Goal: Check status

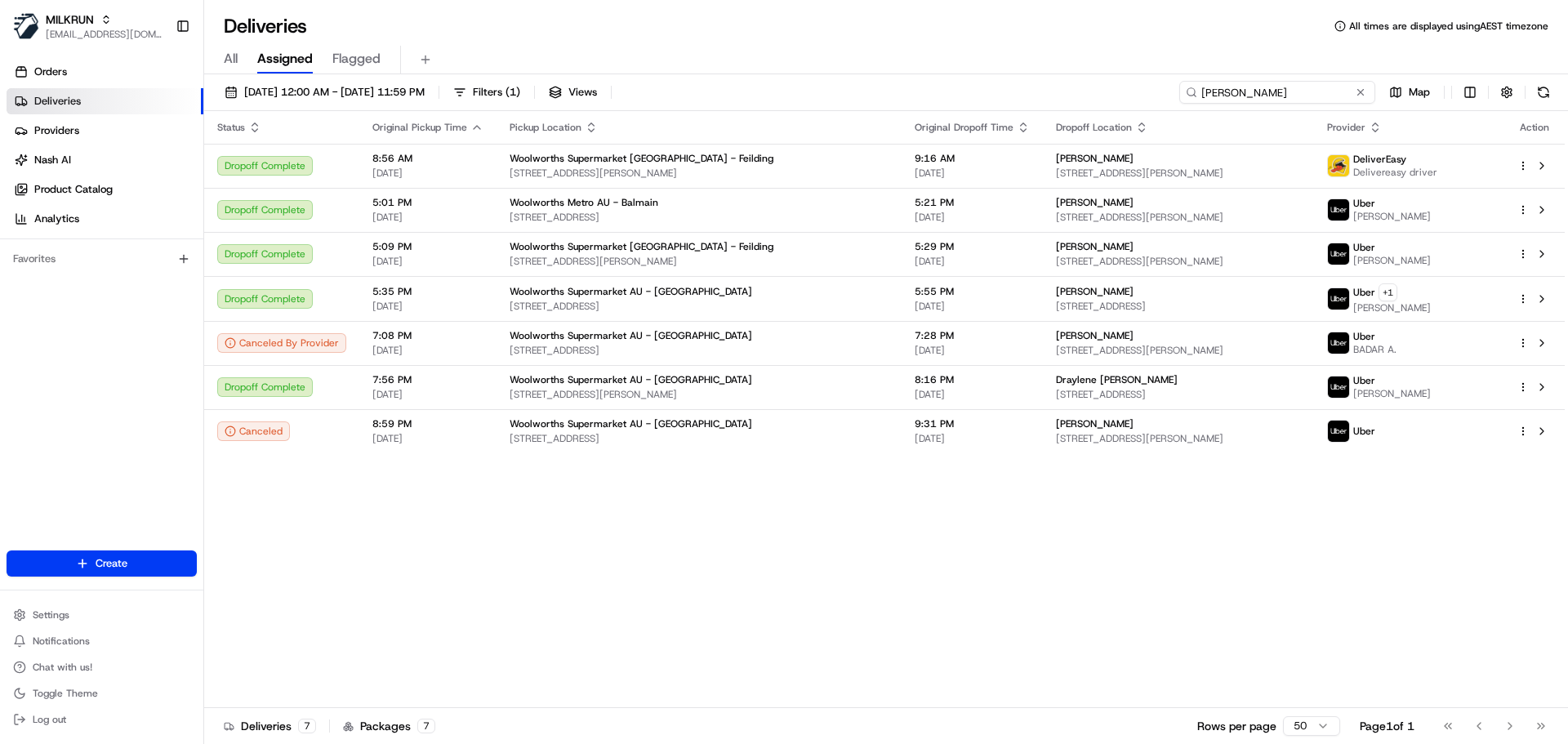
drag, startPoint x: 1332, startPoint y: 93, endPoint x: 1173, endPoint y: 72, distance: 160.4
click at [1173, 72] on div "Deliveries All times are displayed using AEST timezone All Assigned Flagged 19/…" at bounding box center [886, 372] width 1364 height 744
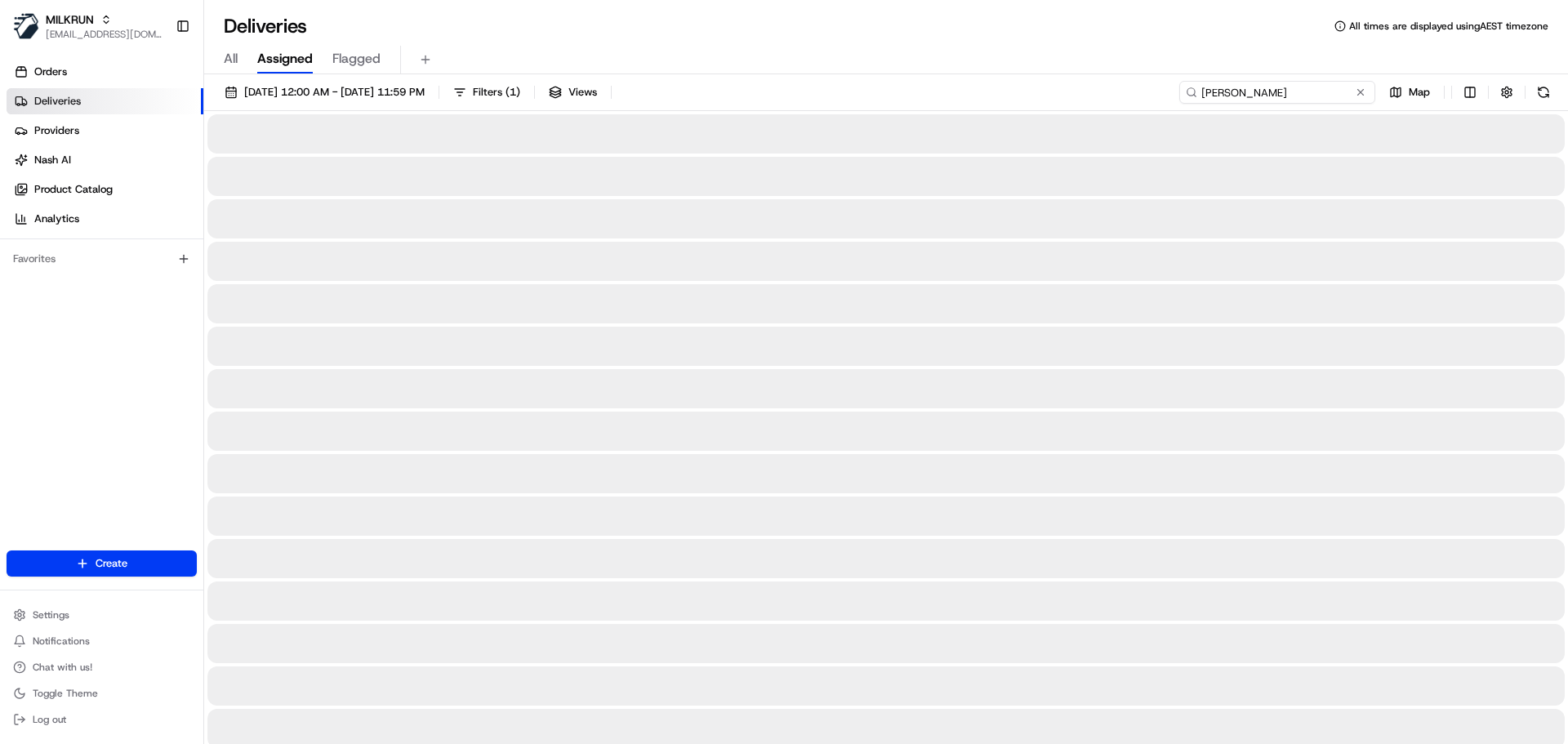
type input "patrick thompson"
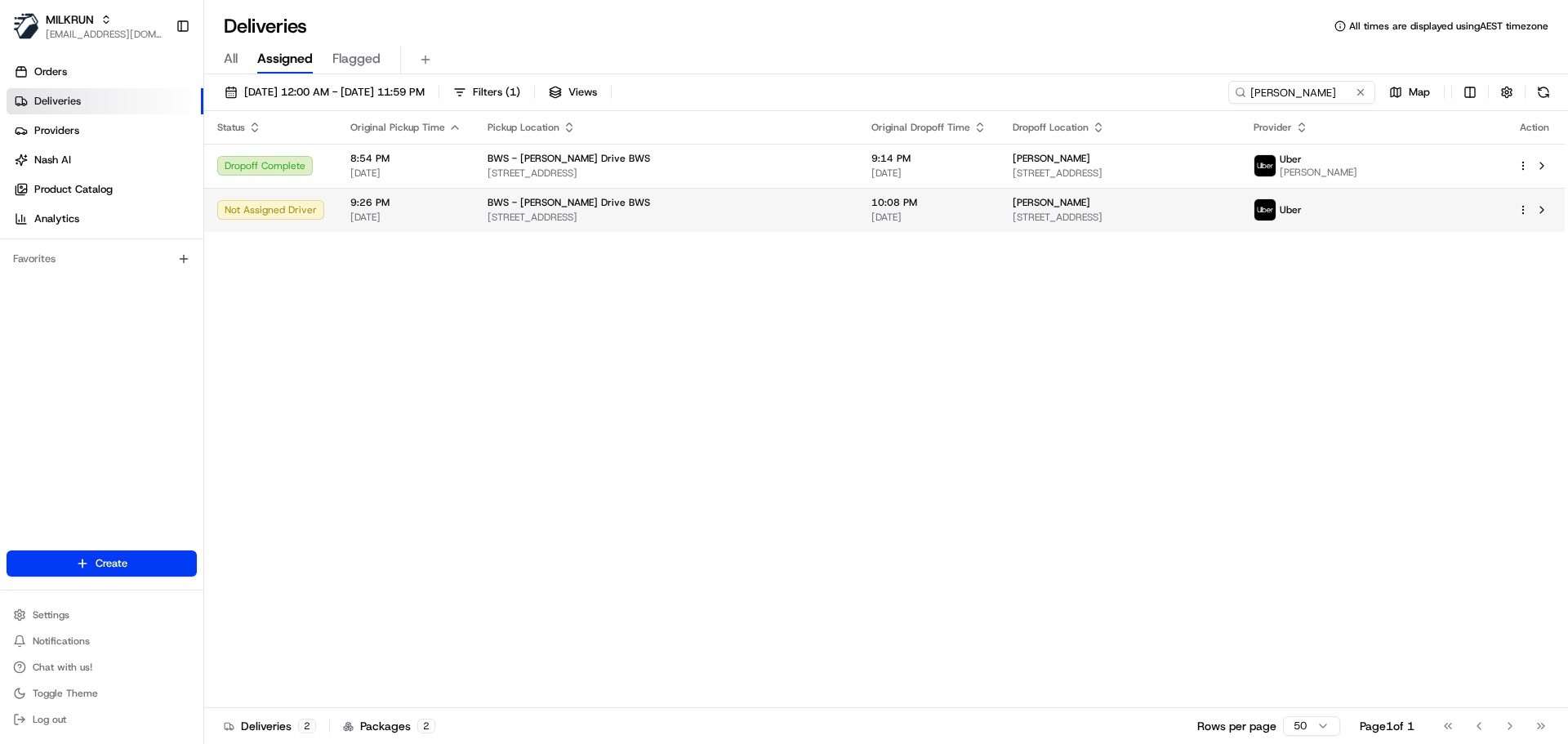
click at [433, 212] on span "[DATE]" at bounding box center [406, 217] width 111 height 13
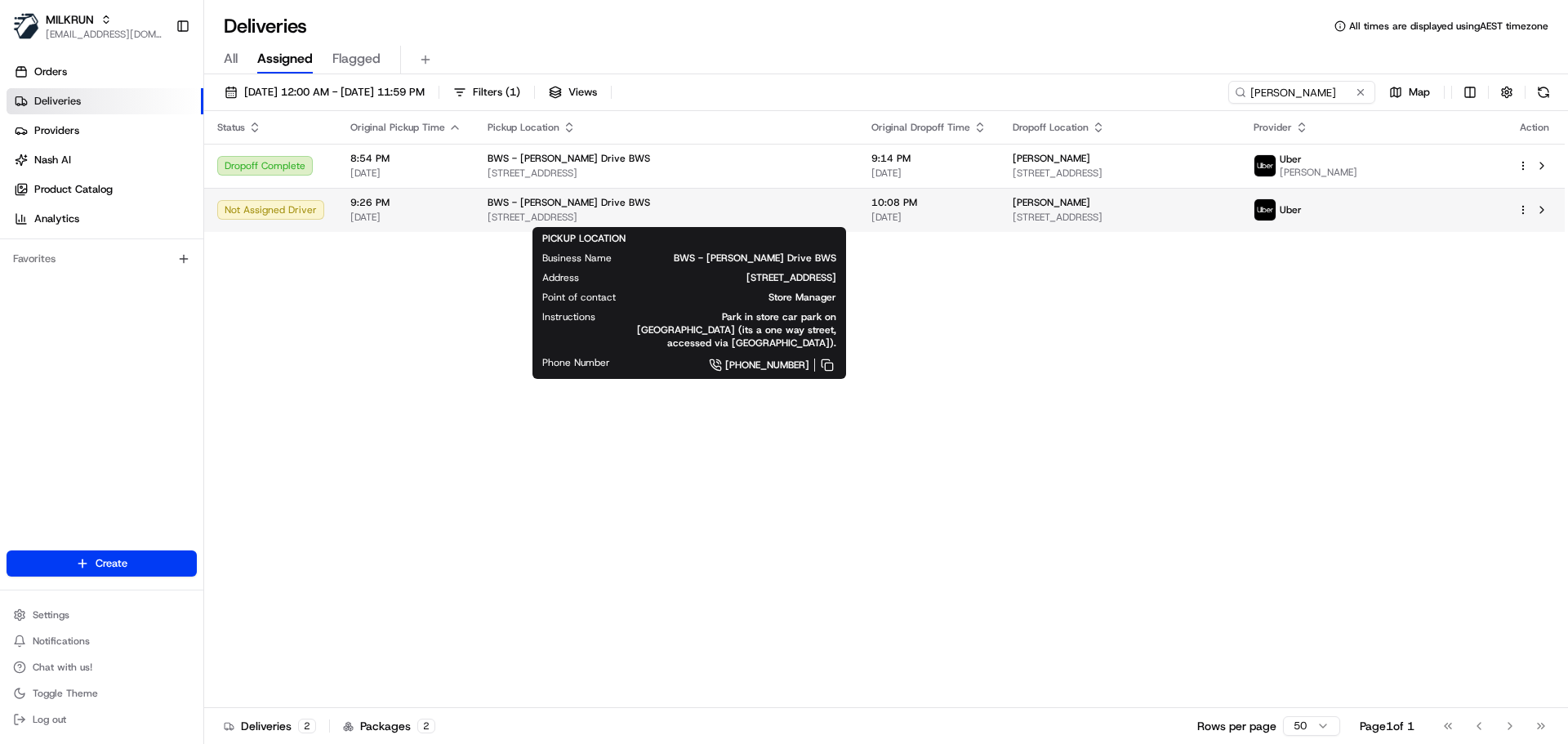
click at [662, 207] on div "BWS - Sutherland Drive BWS" at bounding box center [666, 202] width 358 height 13
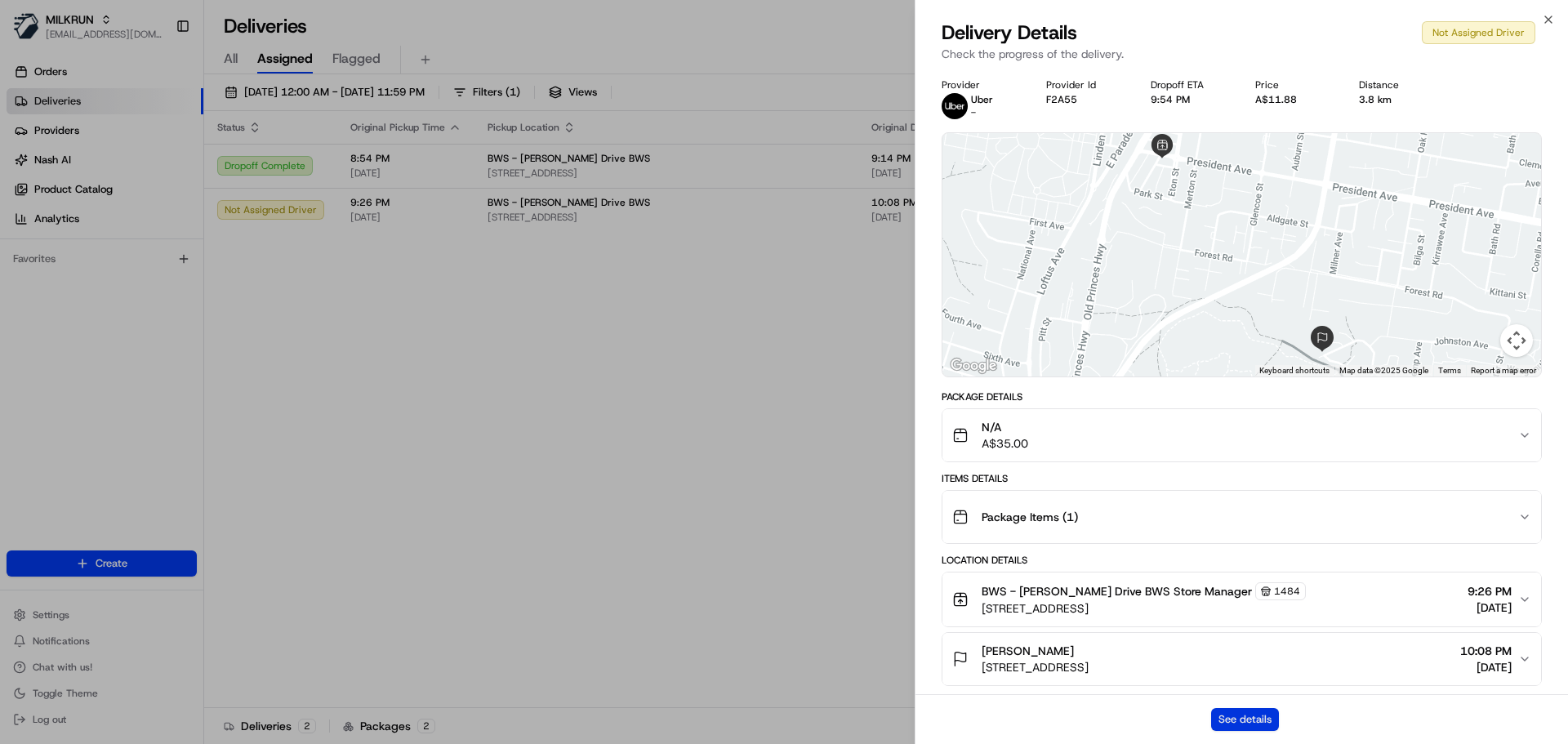
click at [1254, 724] on button "See details" at bounding box center [1245, 718] width 68 height 23
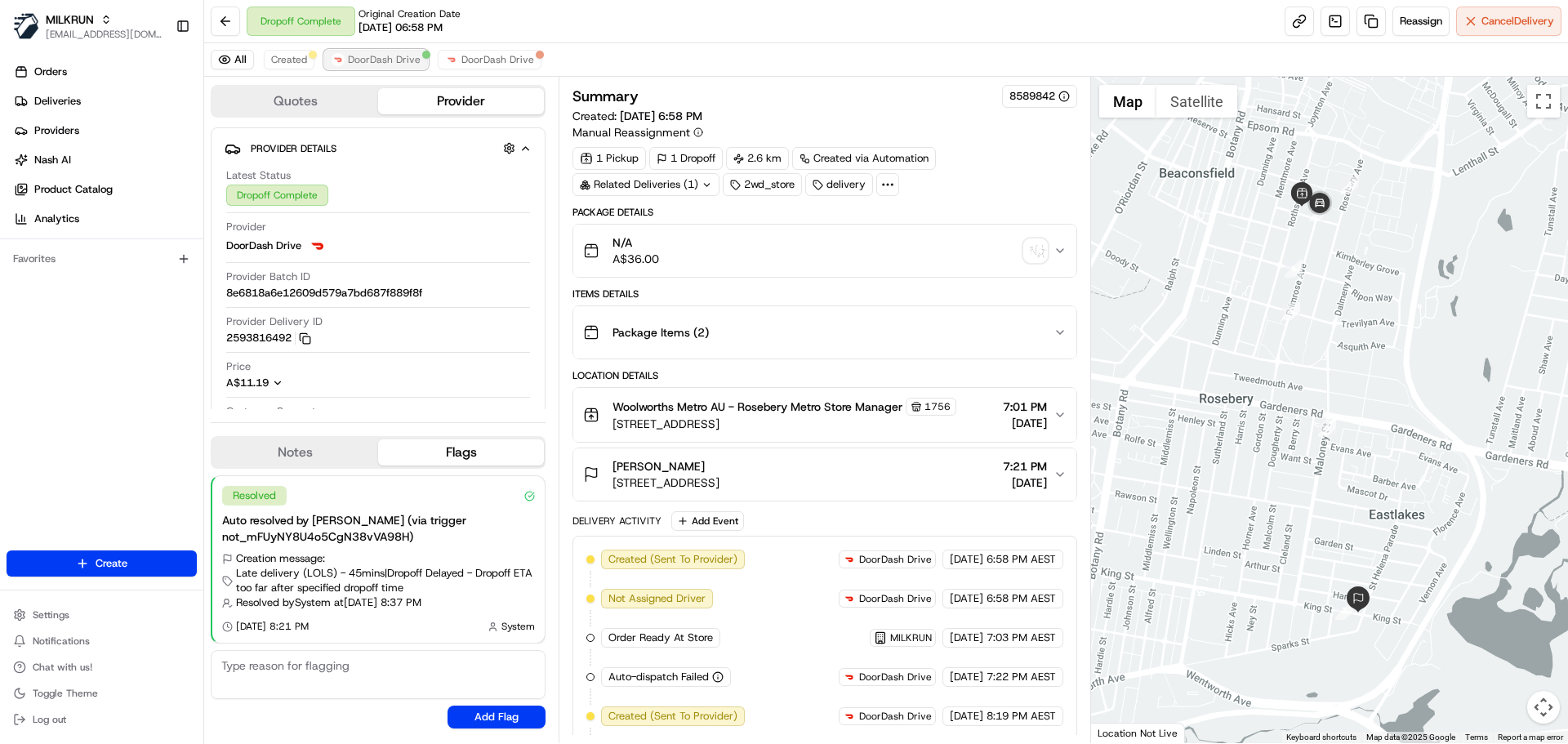
click at [398, 60] on span "DoorDash Drive" at bounding box center [383, 59] width 72 height 13
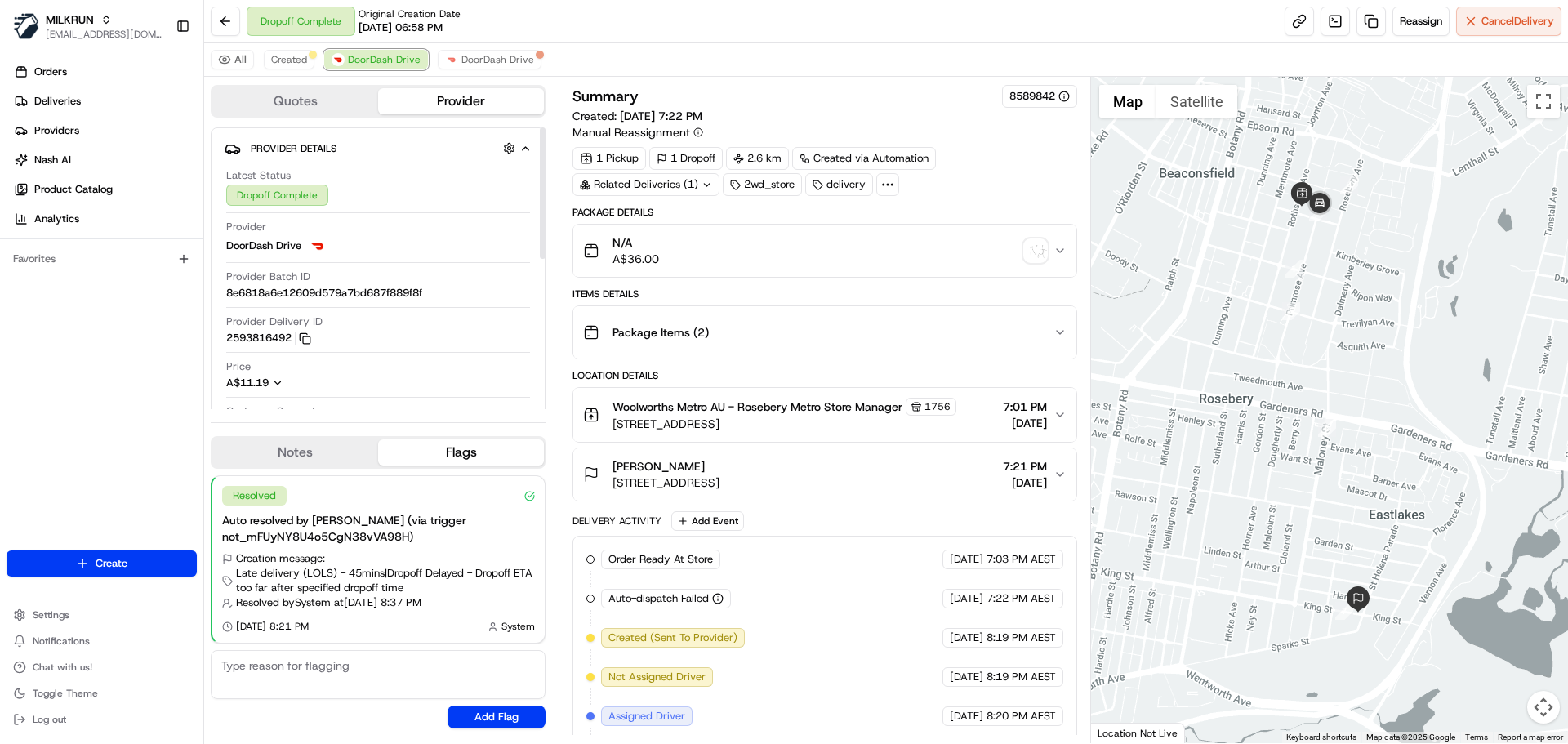
scroll to position [358, 0]
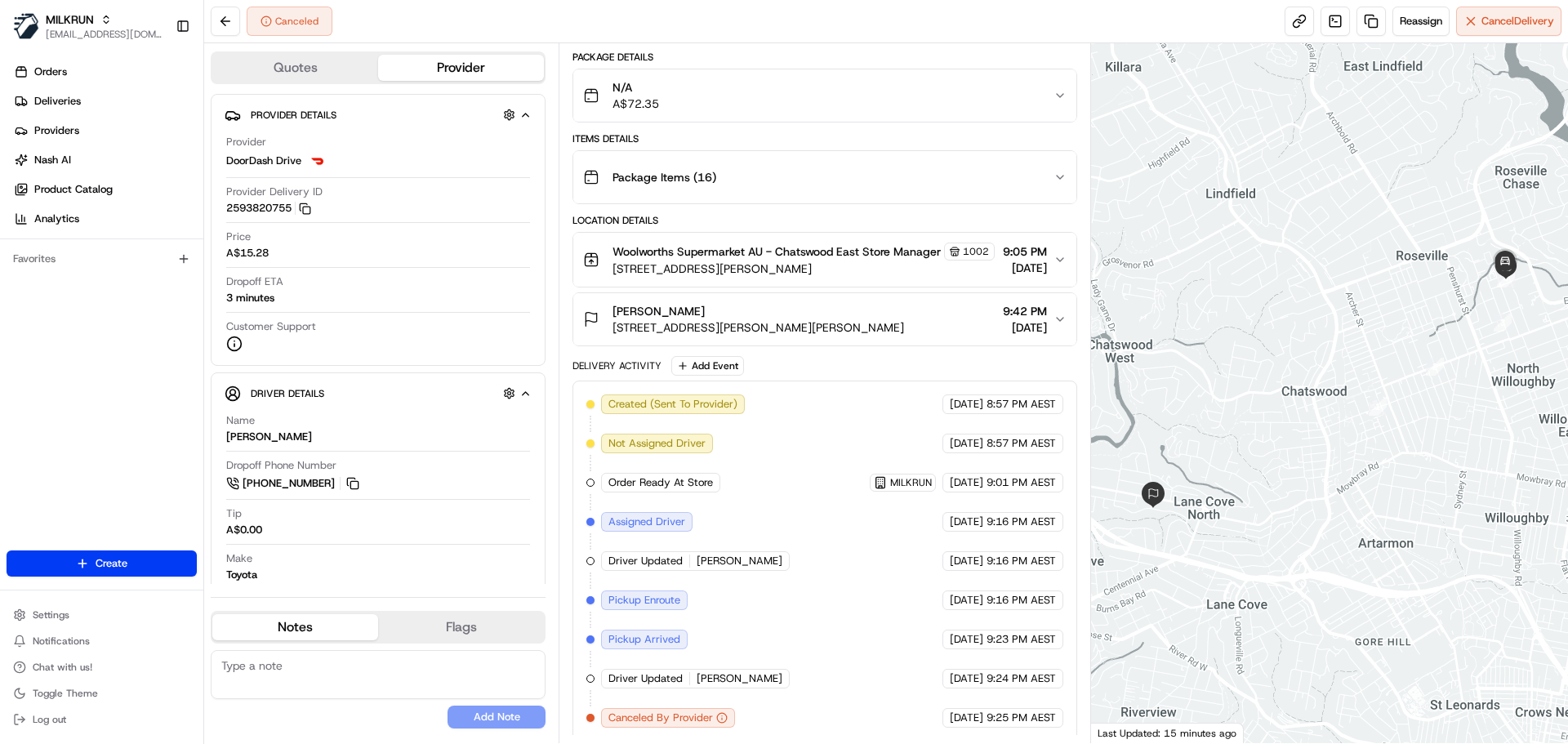
scroll to position [143, 0]
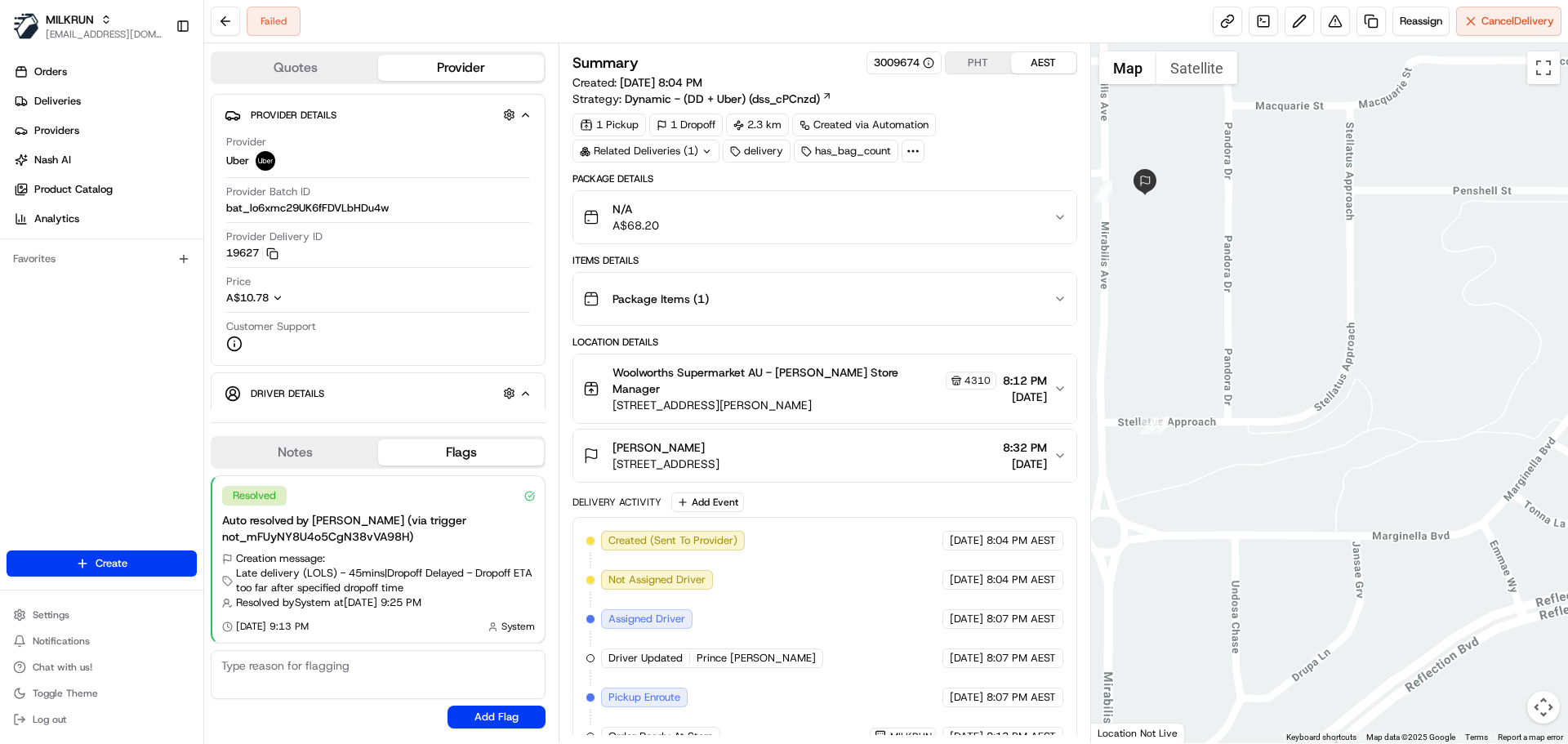
drag, startPoint x: 1139, startPoint y: 352, endPoint x: 1219, endPoint y: 373, distance: 82.7
click at [1219, 373] on div at bounding box center [1330, 393] width 478 height 700
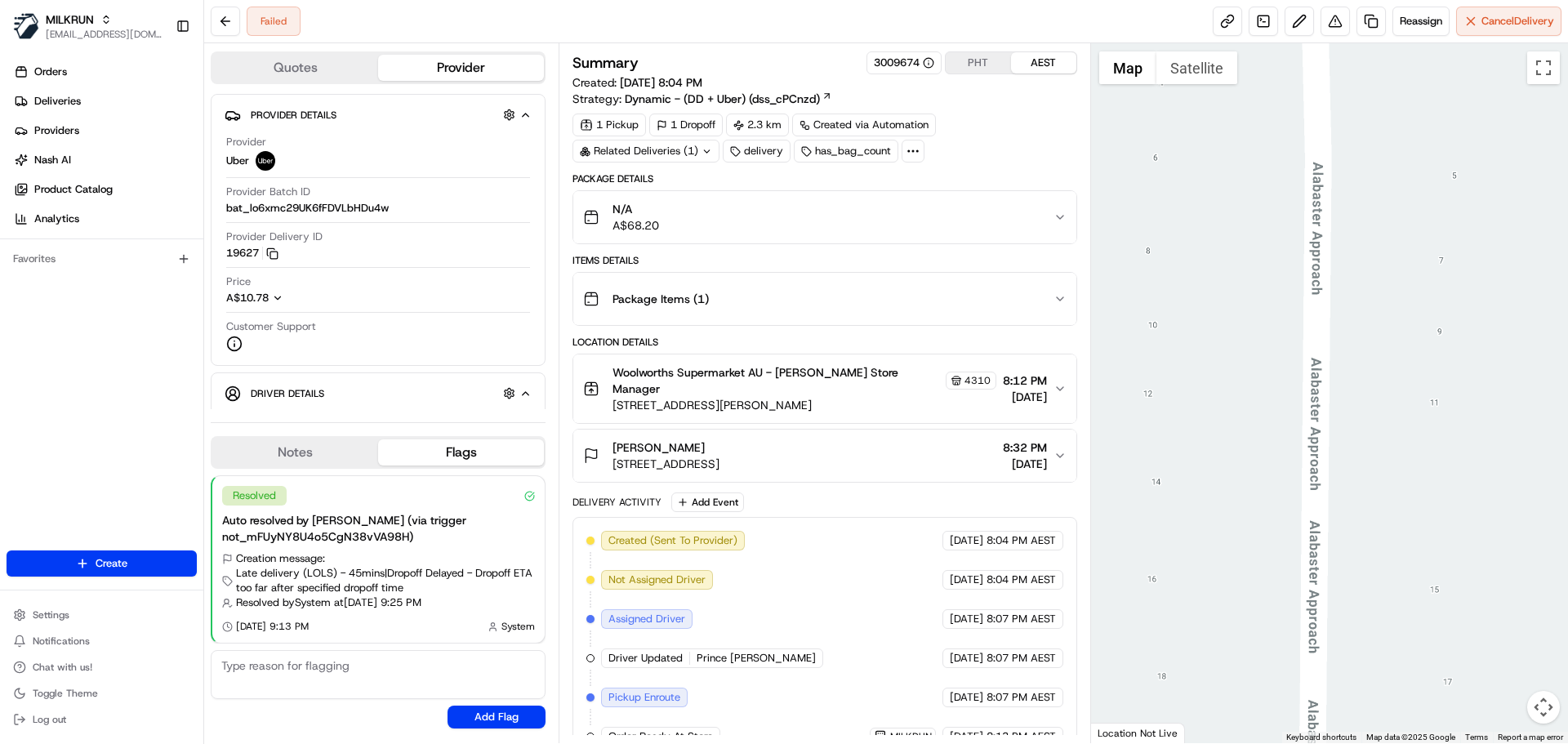
drag, startPoint x: 1497, startPoint y: 236, endPoint x: 1285, endPoint y: 309, distance: 224.2
click at [1285, 309] on div at bounding box center [1330, 393] width 478 height 700
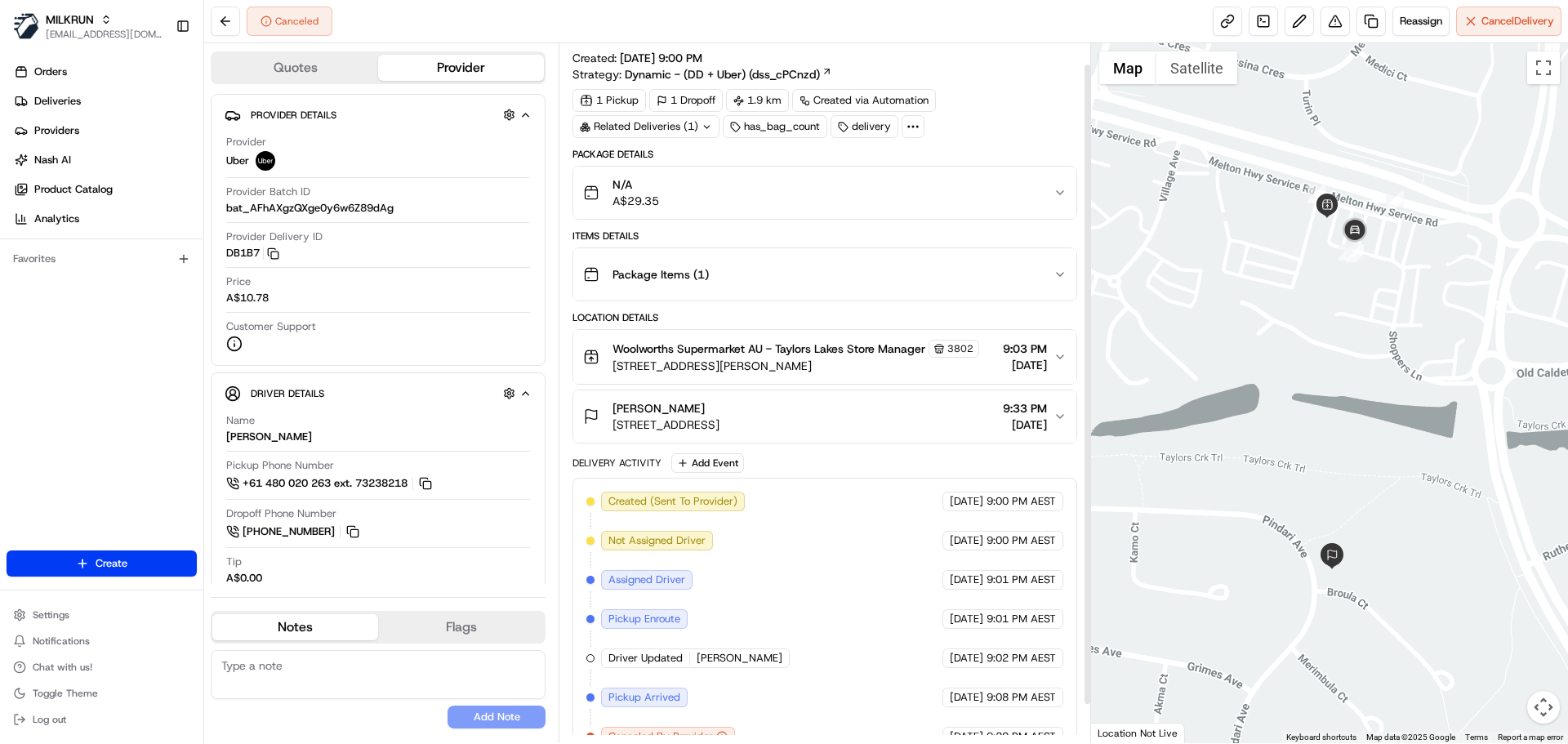
scroll to position [23, 0]
